Goal: Task Accomplishment & Management: Manage account settings

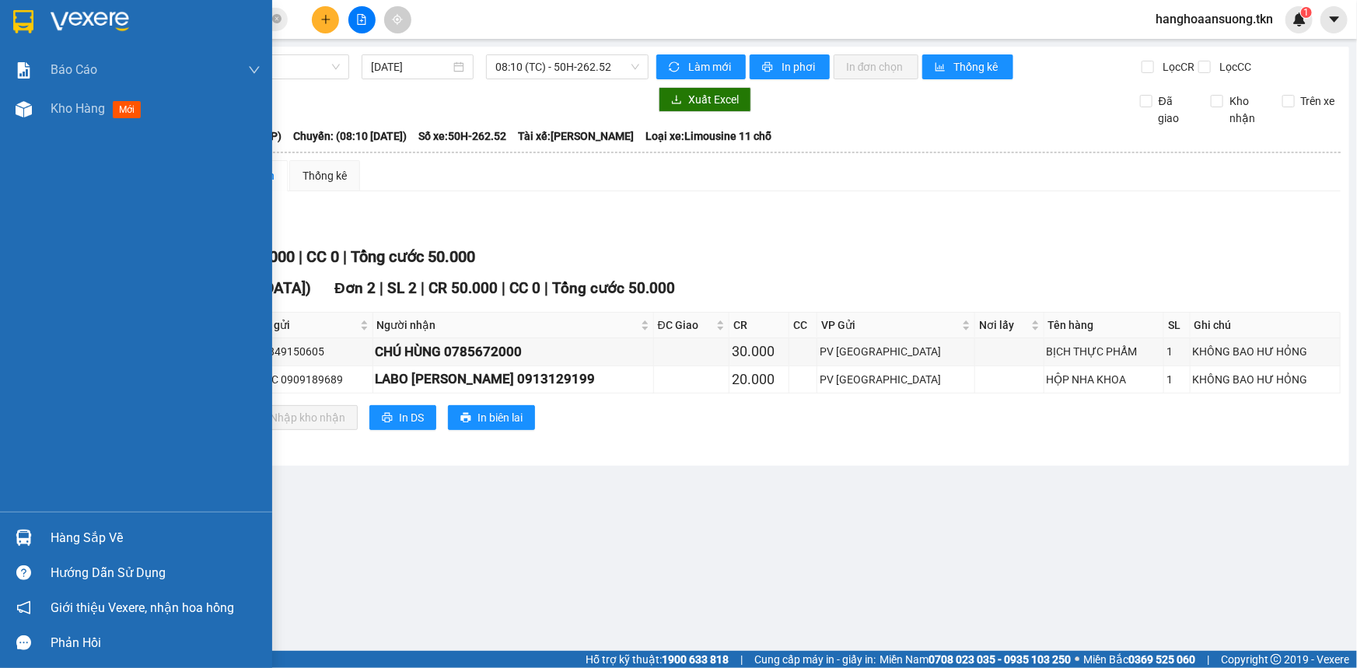
click at [33, 546] on div at bounding box center [23, 537] width 27 height 27
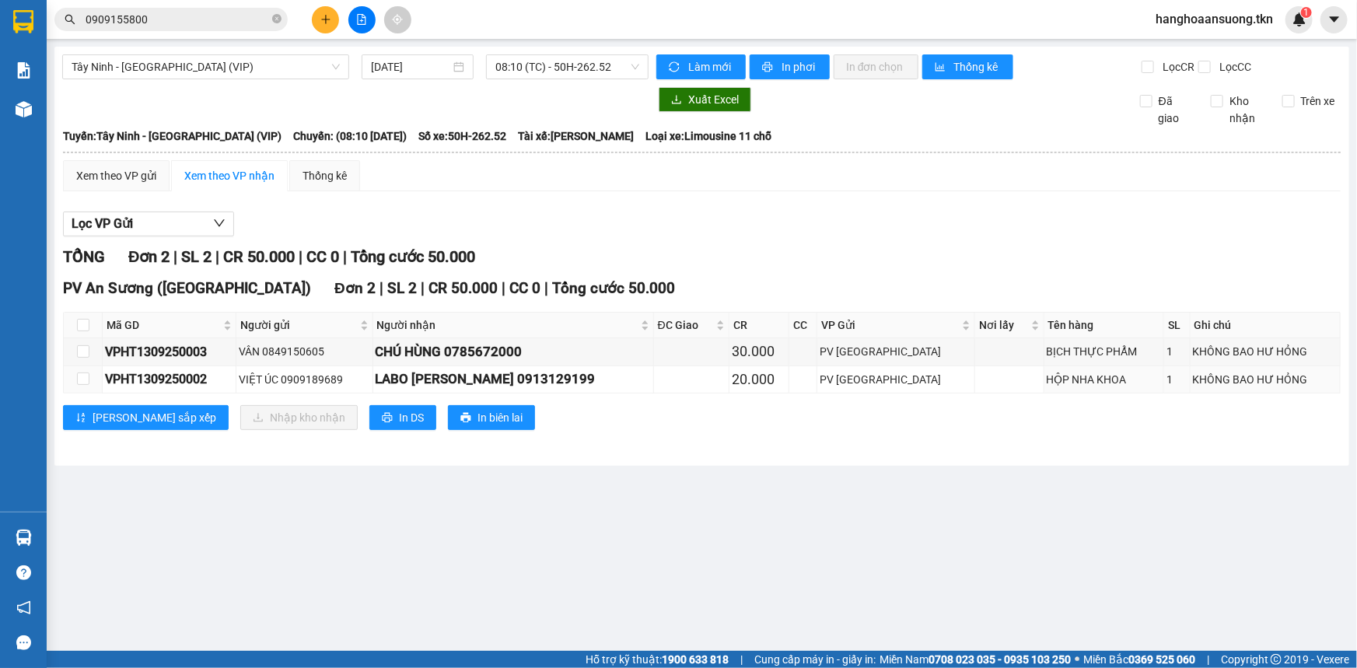
click at [612, 368] on section "Kết quả tìm kiếm ( 26 ) Bộ lọc Mã ĐH Trạng thái Món hàng Thu hộ Tổng cước Chưa …" at bounding box center [678, 334] width 1357 height 668
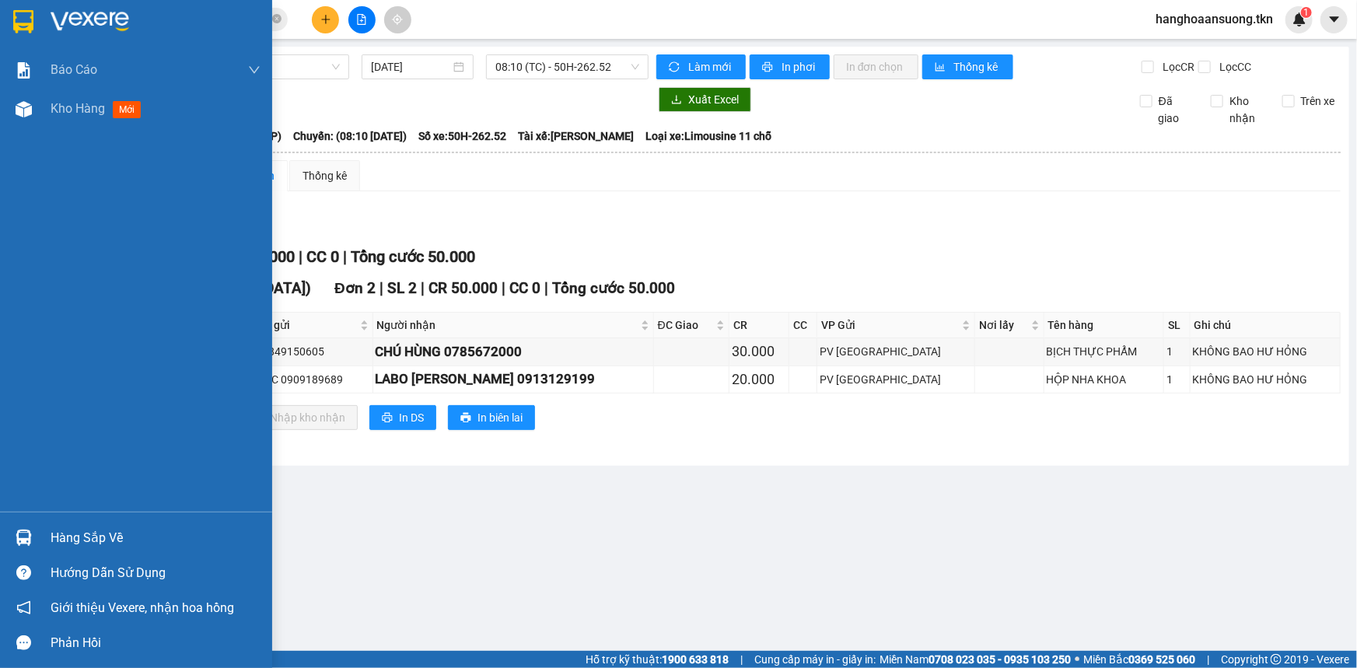
click at [98, 528] on div "Hàng sắp về" at bounding box center [156, 538] width 210 height 23
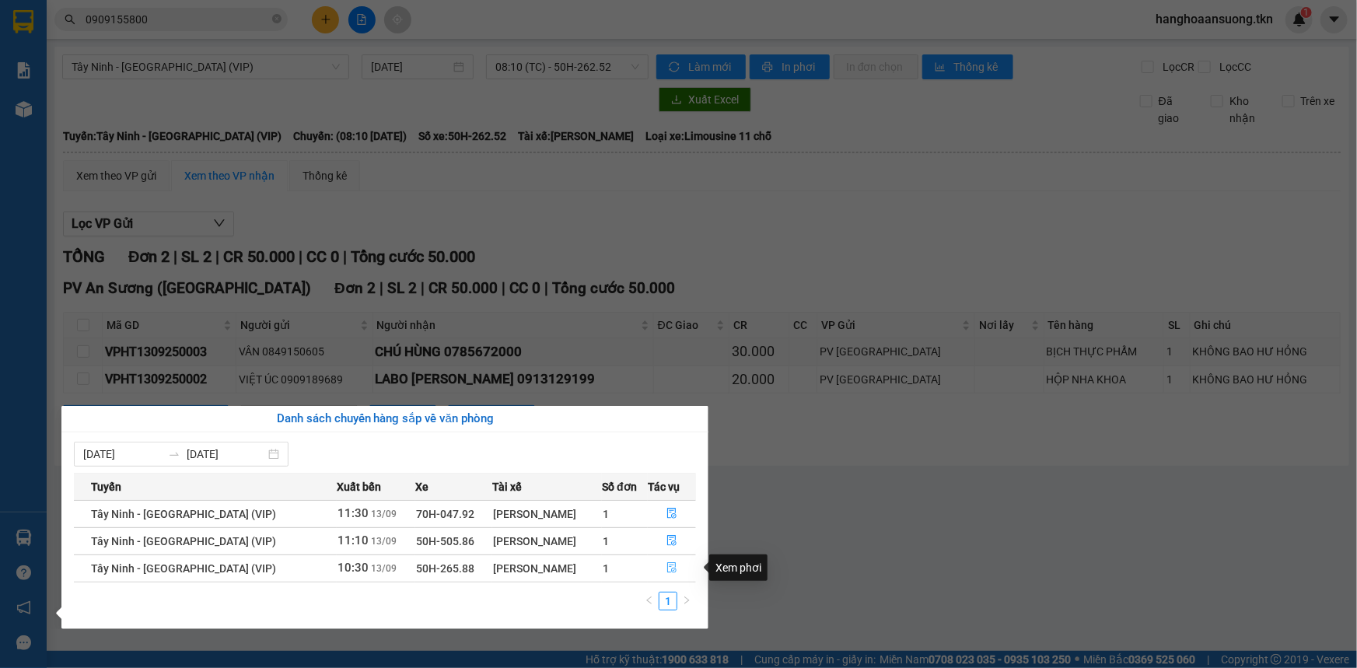
click at [667, 571] on icon "file-done" at bounding box center [672, 567] width 11 height 11
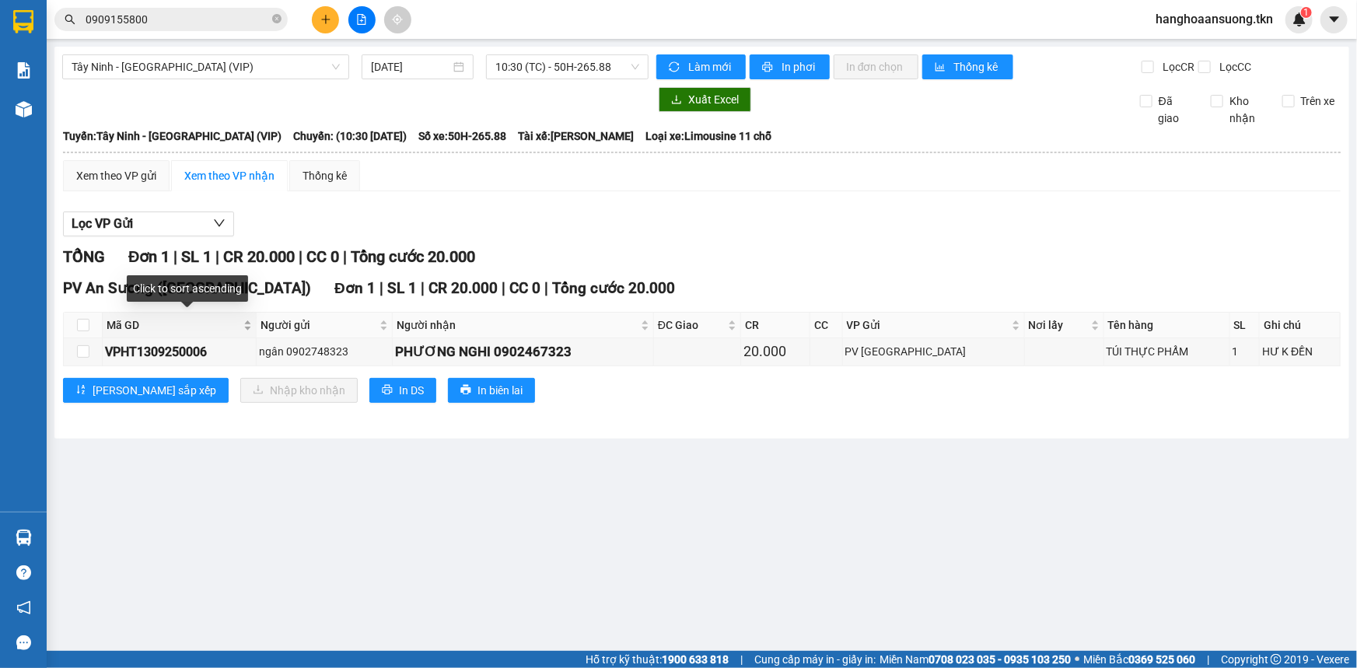
click at [108, 326] on span "Mã GD" at bounding box center [174, 325] width 134 height 17
click at [99, 330] on th at bounding box center [83, 326] width 39 height 26
click at [90, 330] on th at bounding box center [83, 326] width 39 height 26
click at [84, 327] on input "checkbox" at bounding box center [83, 325] width 12 height 12
checkbox input "true"
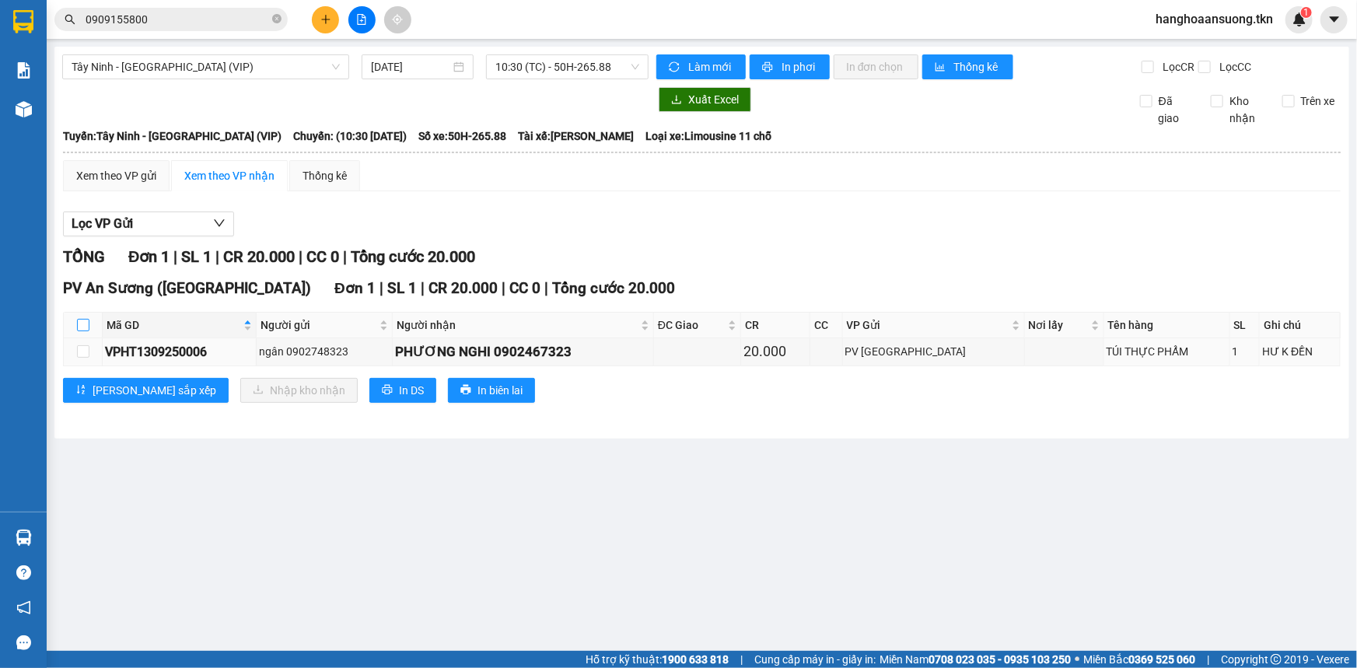
checkbox input "true"
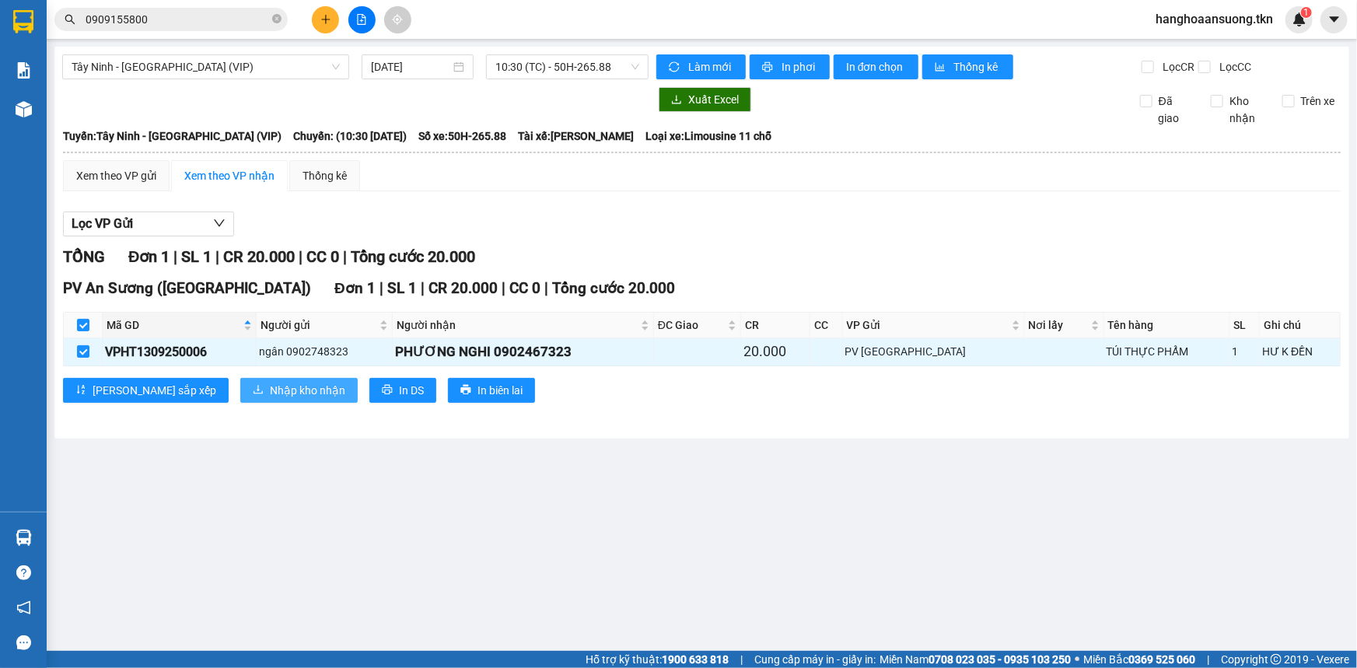
click at [270, 383] on span "Nhập kho nhận" at bounding box center [307, 390] width 75 height 17
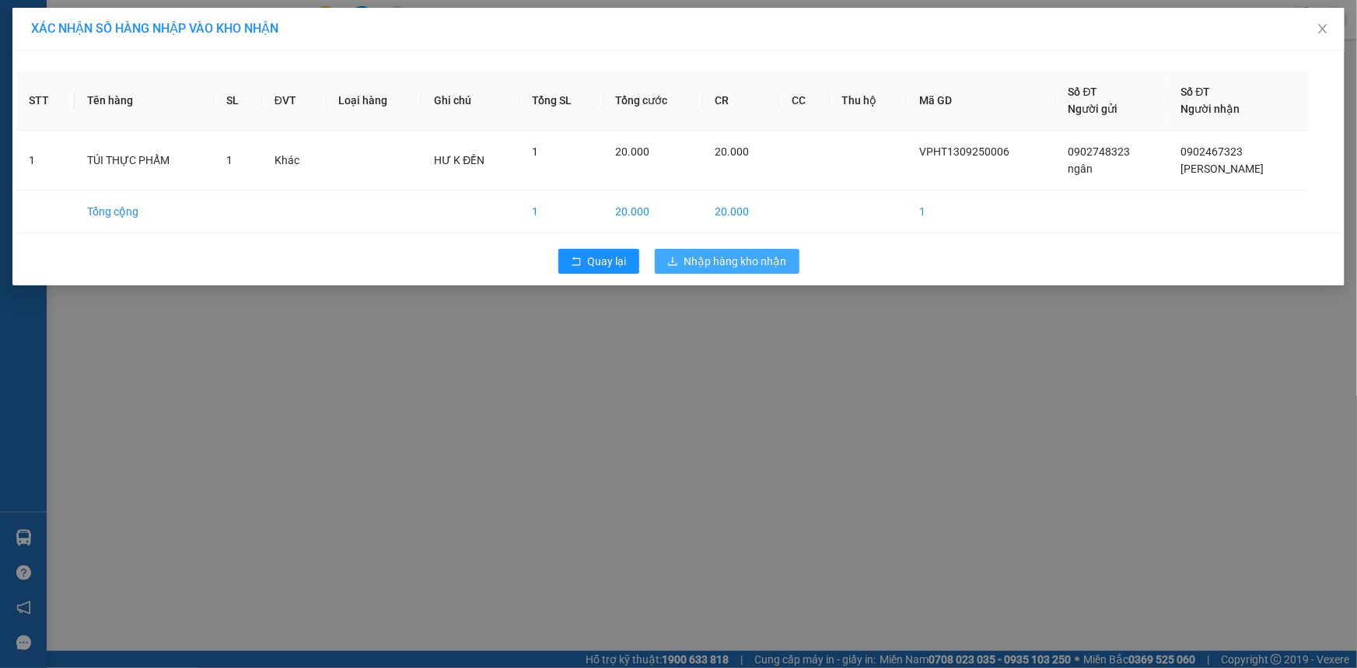
click at [709, 260] on span "Nhập hàng kho nhận" at bounding box center [735, 261] width 103 height 17
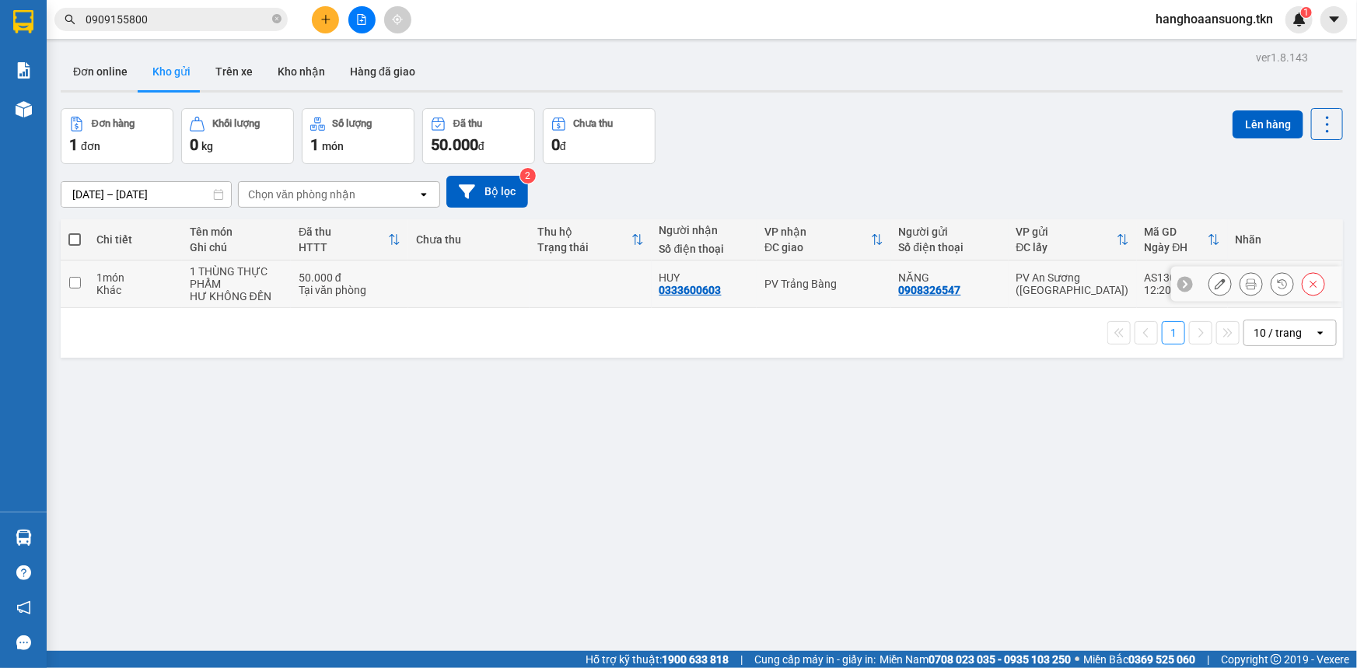
click at [85, 295] on td at bounding box center [75, 284] width 28 height 47
checkbox input "true"
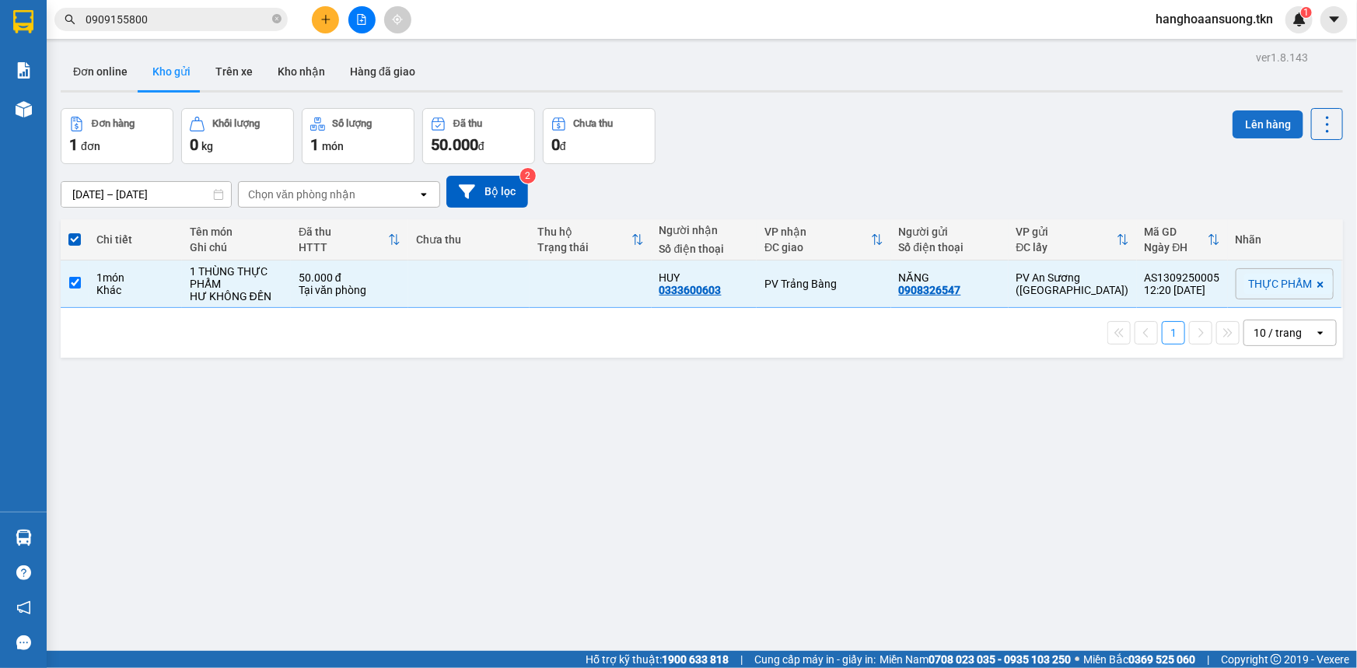
click at [1258, 127] on button "Lên hàng" at bounding box center [1268, 124] width 71 height 28
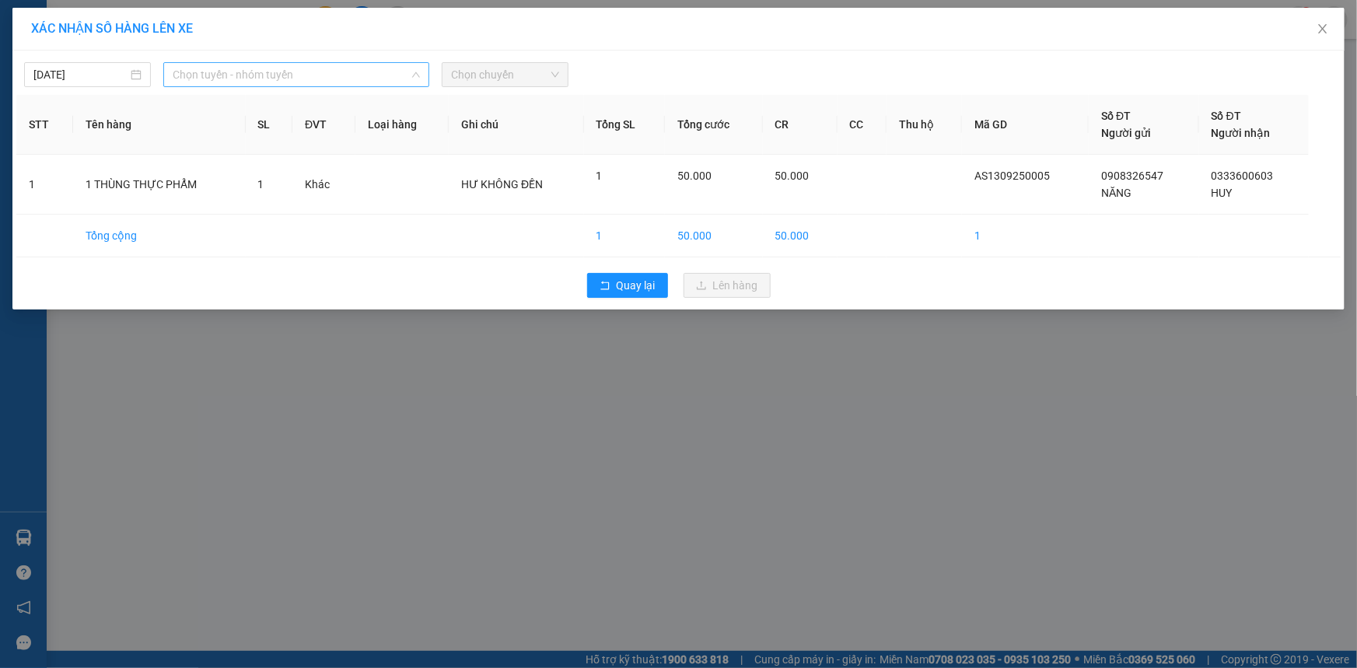
click at [348, 77] on span "Chọn tuyến - nhóm tuyến" at bounding box center [296, 74] width 247 height 23
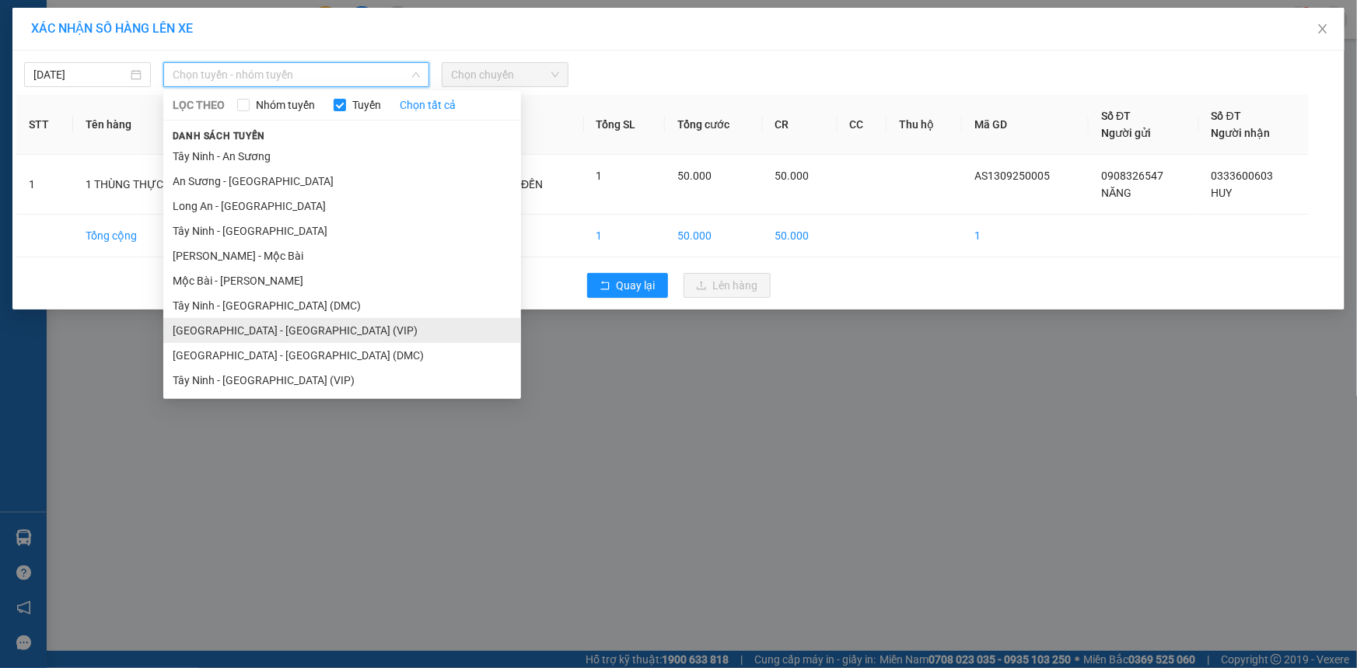
click at [245, 338] on li "[GEOGRAPHIC_DATA] - [GEOGRAPHIC_DATA] (VIP)" at bounding box center [342, 330] width 358 height 25
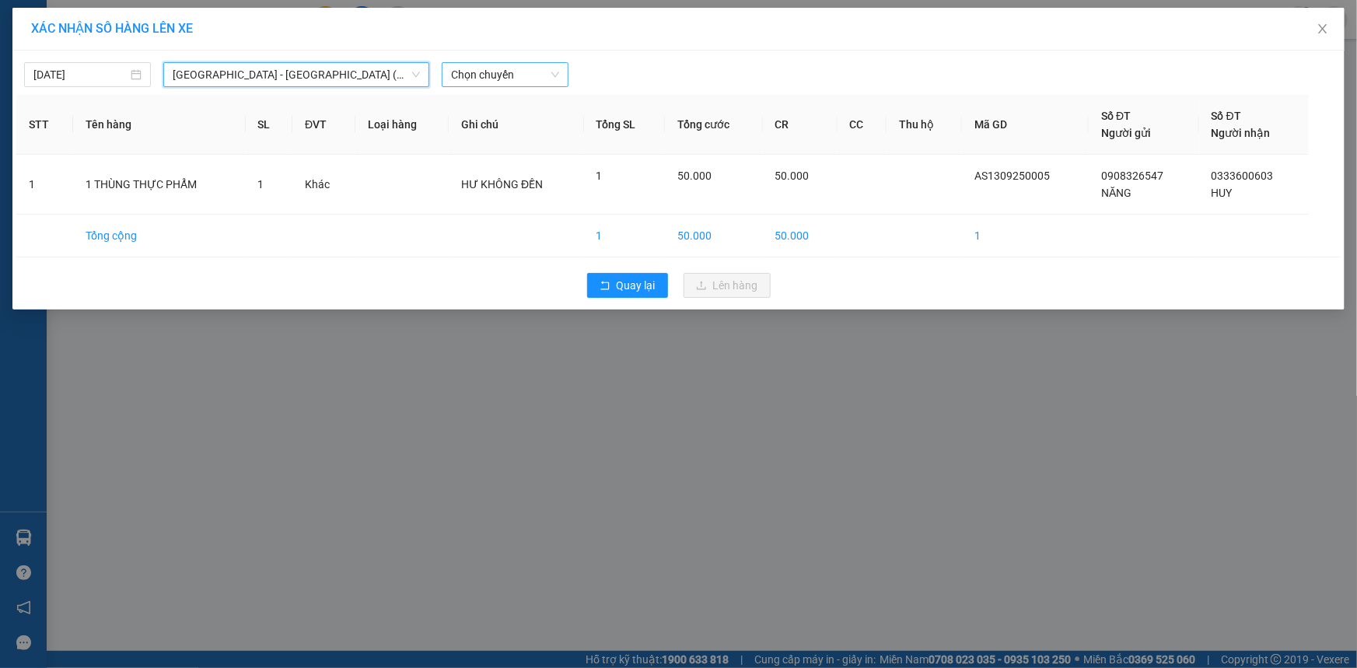
click at [482, 82] on span "Chọn chuyến" at bounding box center [505, 74] width 108 height 23
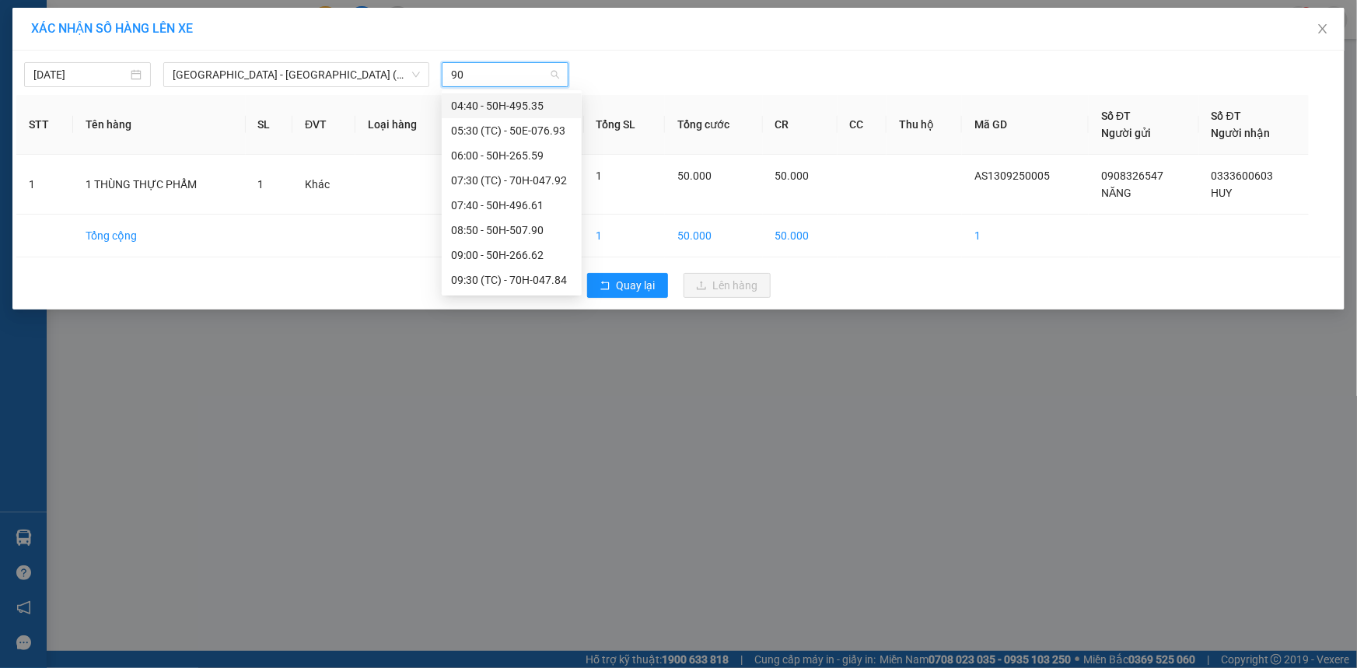
type input "900"
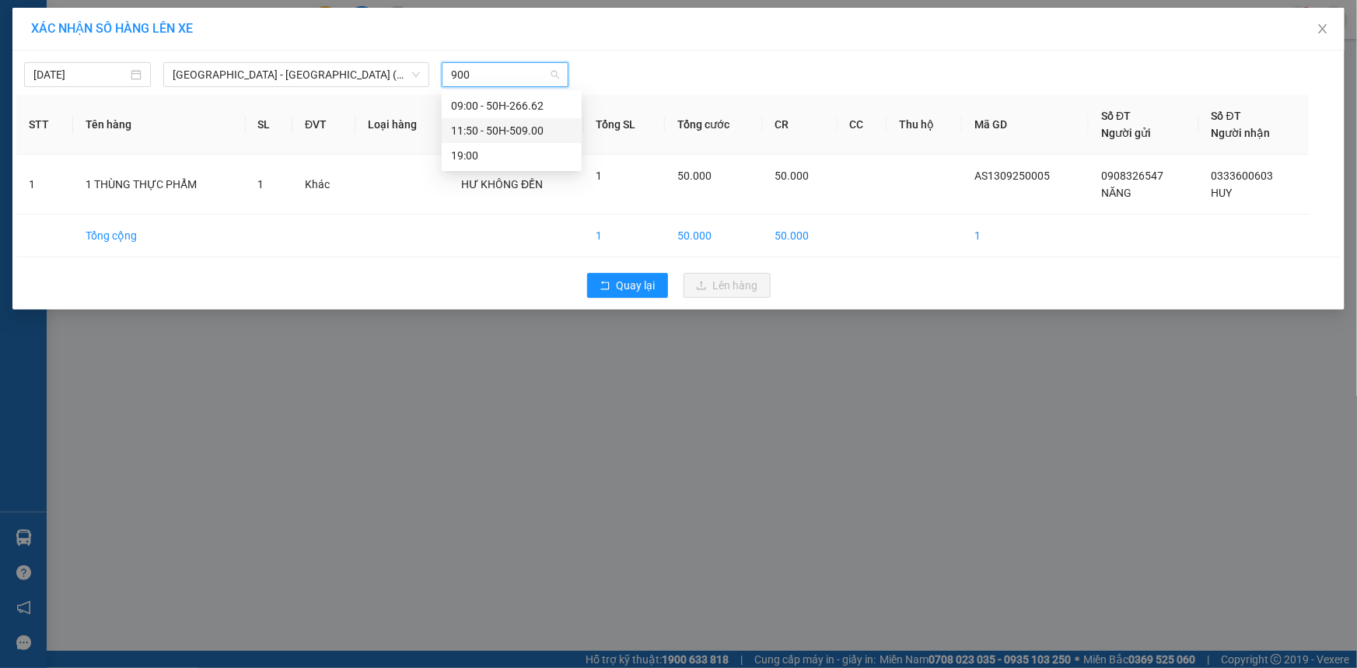
click at [490, 124] on div "11:50 - 50H-509.00" at bounding box center [511, 130] width 121 height 17
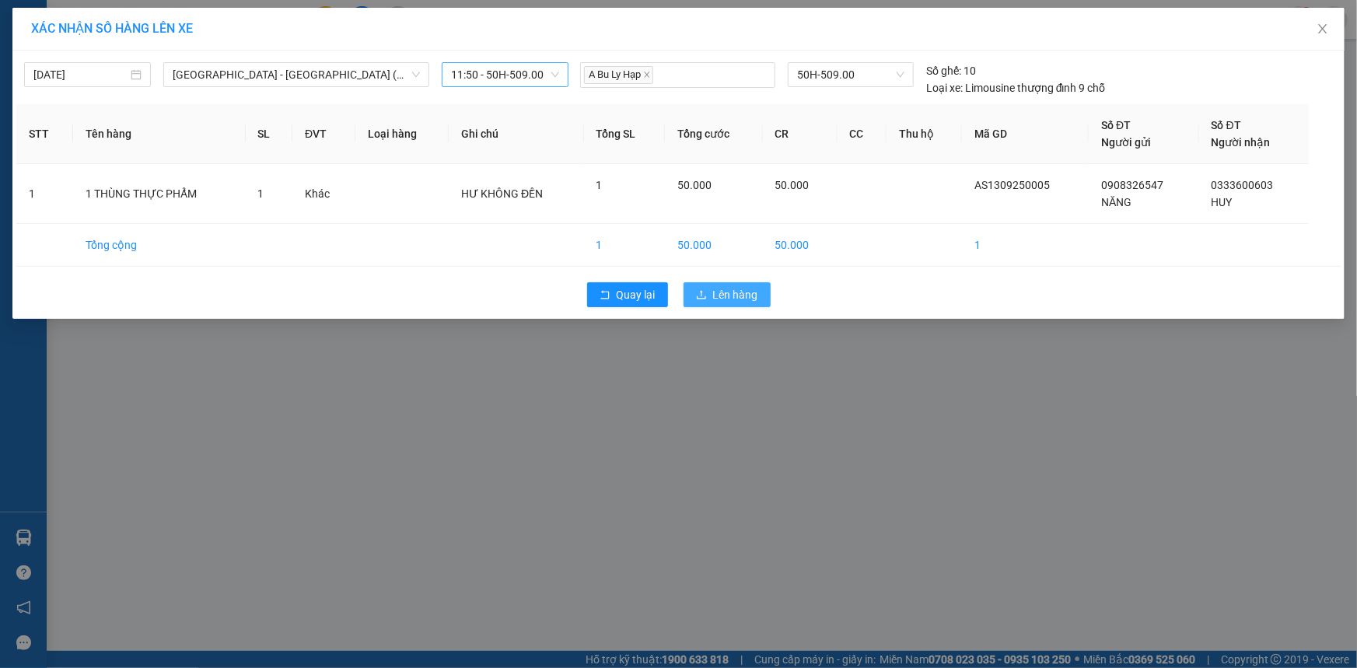
click at [717, 294] on span "Lên hàng" at bounding box center [735, 294] width 45 height 17
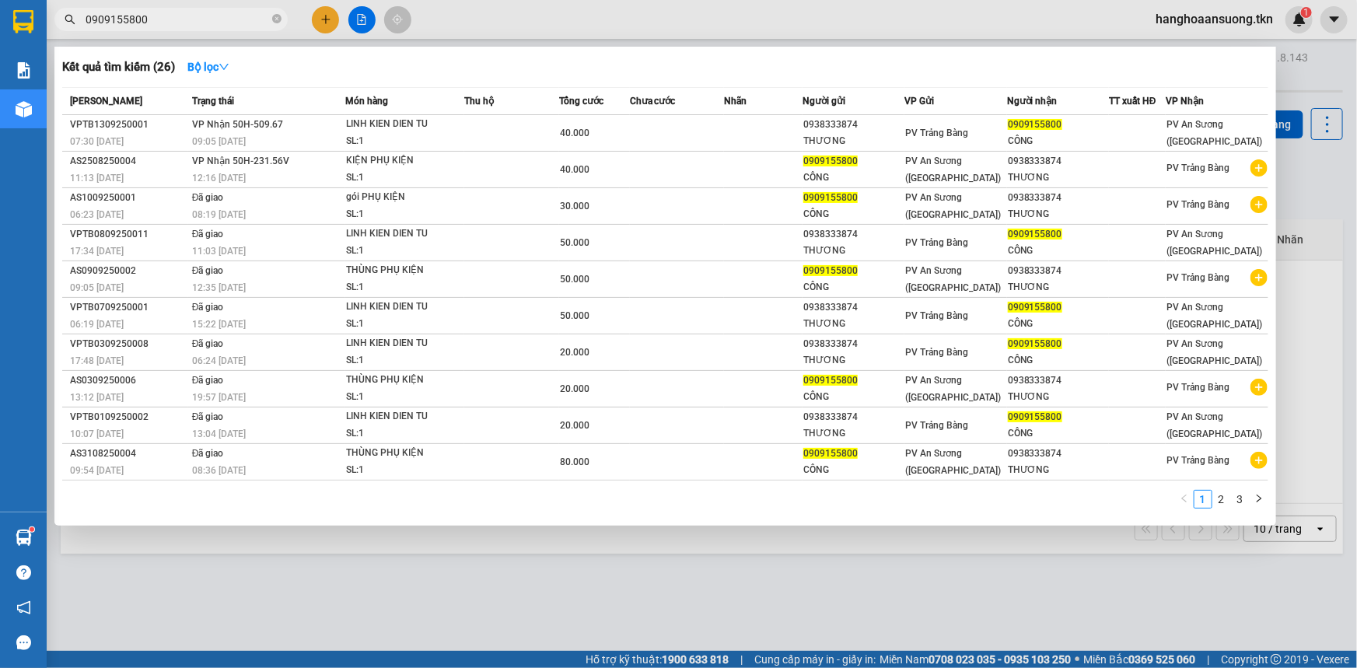
click at [201, 21] on input "0909155800" at bounding box center [178, 19] width 184 height 17
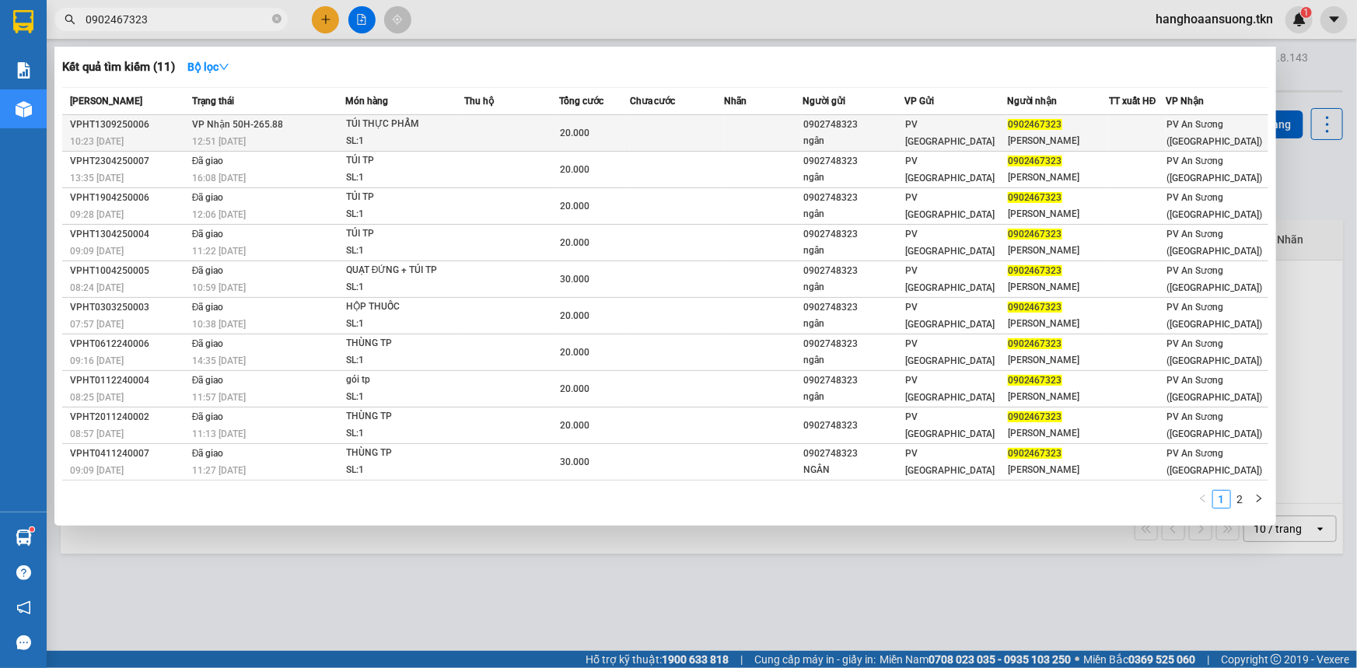
type input "0902467323"
click at [366, 138] on div "SL: 1" at bounding box center [404, 141] width 117 height 17
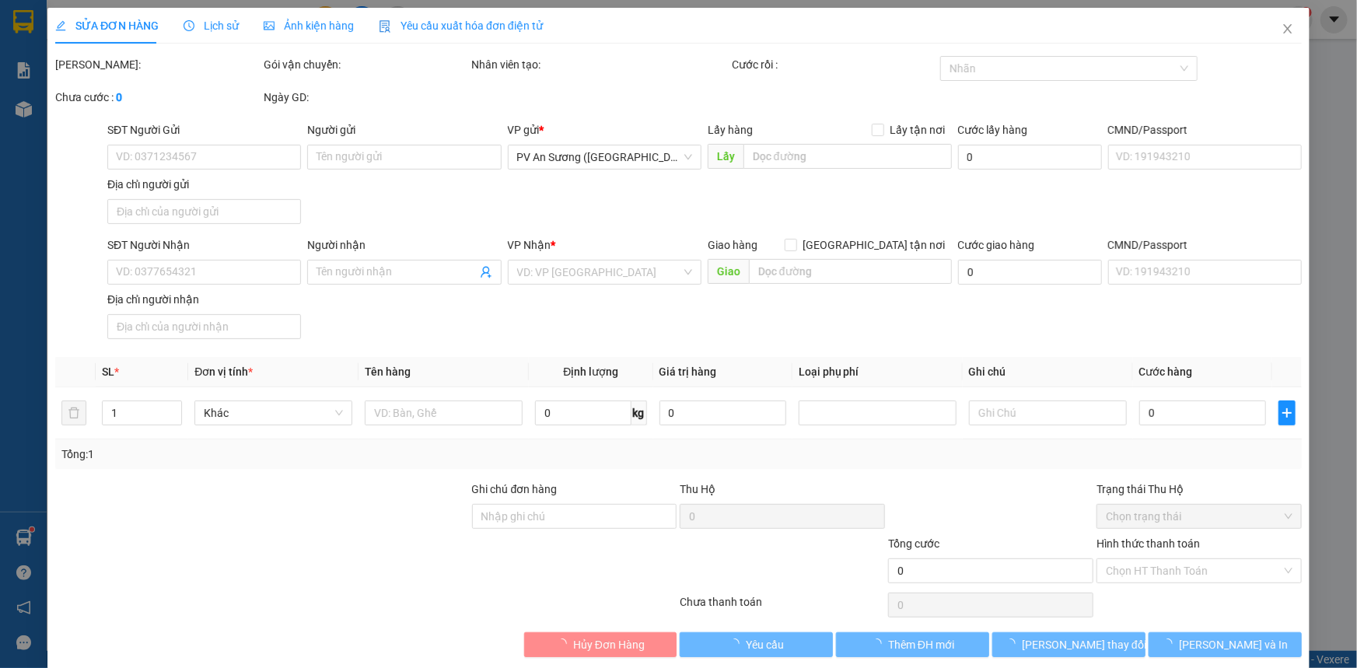
type input "0902748323"
type input "ngân"
type input "0902467323"
type input "[PERSON_NAME]"
type input "20.000"
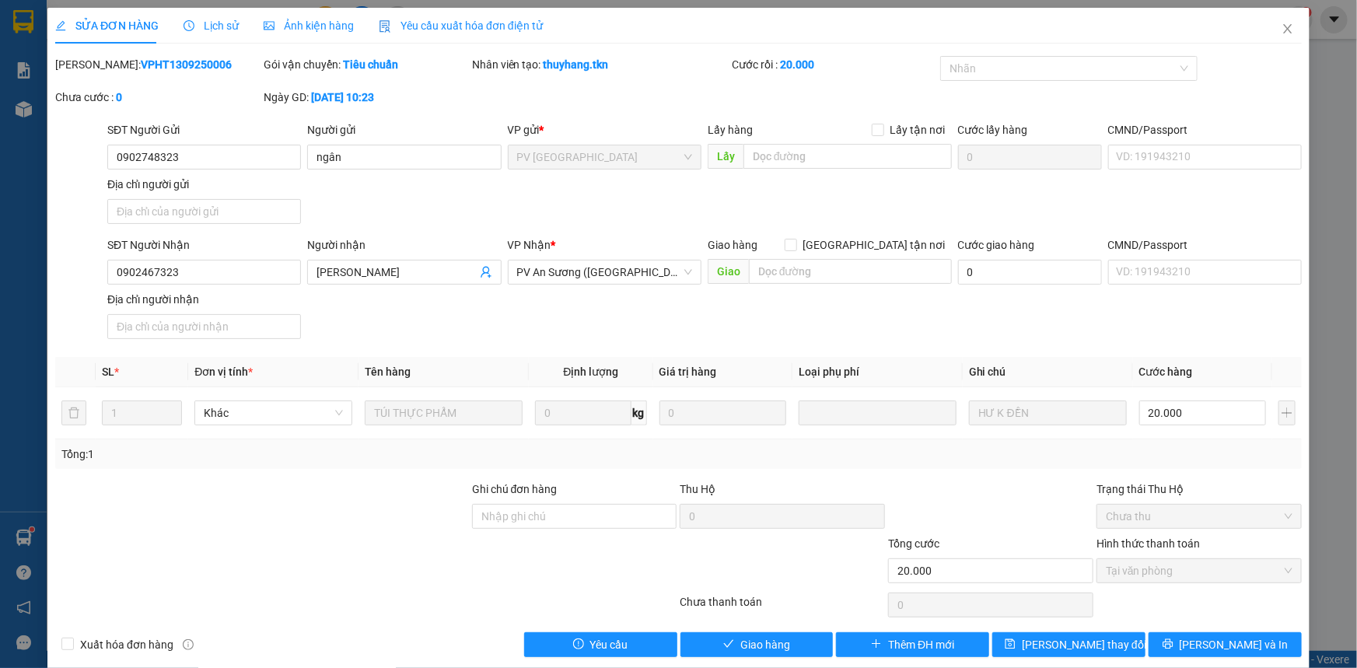
click at [784, 656] on div "SỬA ĐƠN HÀNG Lịch sử Ảnh kiện hàng Yêu cầu xuất hóa đơn điện tử Total Paid Fee …" at bounding box center [678, 338] width 1262 height 661
click at [785, 653] on button "Giao hàng" at bounding box center [757, 644] width 153 height 25
